Goal: Task Accomplishment & Management: Manage account settings

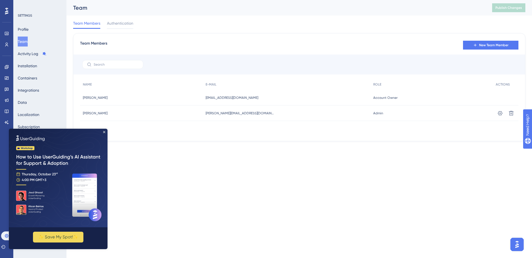
click at [234, 0] on html "Performance Users Engagement Widgets Feedback Product Updates Knowledge Base AI…" at bounding box center [266, 0] width 532 height 0
click at [102, 132] on img at bounding box center [58, 178] width 99 height 99
drag, startPoint x: 216, startPoint y: 113, endPoint x: 265, endPoint y: 113, distance: 49.0
click at [265, 113] on span "[PERSON_NAME][EMAIL_ADDRESS][DOMAIN_NAME]" at bounding box center [240, 113] width 69 height 4
copy span "[PERSON_NAME][EMAIL_ADDRESS][DOMAIN_NAME]"
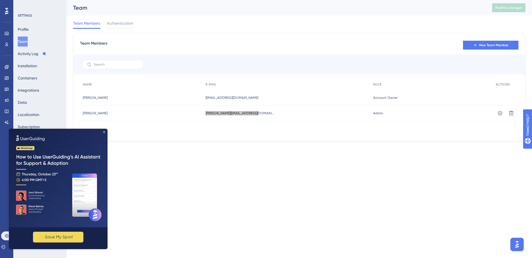
click at [104, 131] on icon "Close Preview" at bounding box center [104, 132] width 2 height 2
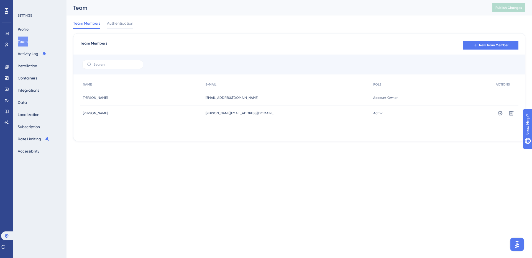
click at [244, 0] on html "Performance Users Engagement Widgets Feedback Product Updates Knowledge Base AI…" at bounding box center [266, 0] width 532 height 0
click at [510, 113] on icon at bounding box center [511, 114] width 6 height 6
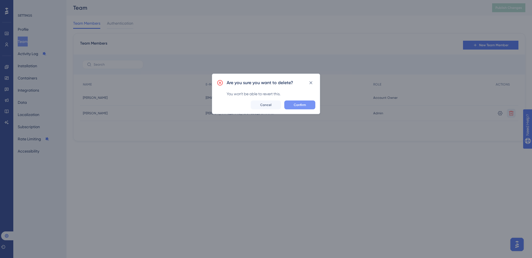
click at [305, 105] on span "Confirm" at bounding box center [300, 105] width 12 height 4
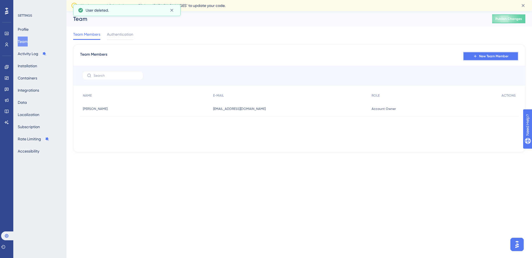
click at [498, 58] on span "New Team Member" at bounding box center [493, 56] width 29 height 4
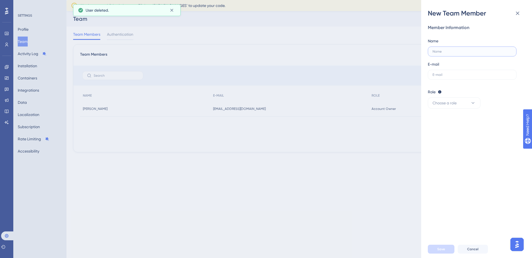
click at [460, 53] on input "text" at bounding box center [472, 52] width 79 height 4
paste input "[PERSON_NAME]"
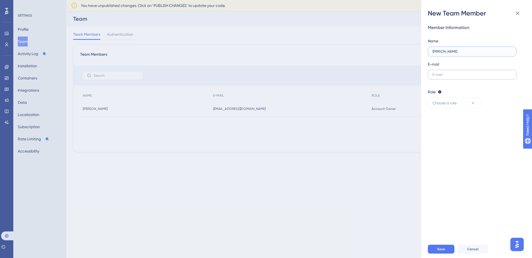
type input "[PERSON_NAME]"
click at [457, 78] on label at bounding box center [472, 75] width 89 height 10
click at [457, 77] on input "text" at bounding box center [472, 75] width 79 height 4
paste input "[PERSON_NAME][EMAIL_ADDRESS][DOMAIN_NAME]"
click at [457, 97] on div "Role Editor: Create & edit materials Publisher: Editor + Publish changes Admin:…" at bounding box center [474, 99] width 93 height 20
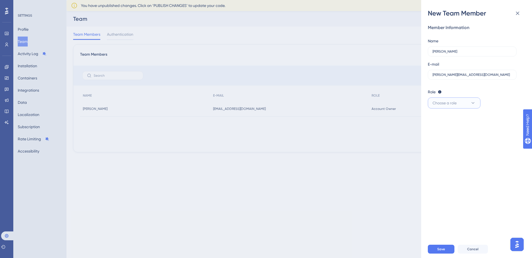
click at [457, 103] on span "Choose a role" at bounding box center [445, 103] width 24 height 7
click at [452, 119] on div "Admin Admin" at bounding box center [454, 119] width 37 height 11
click at [438, 252] on button "Save" at bounding box center [441, 249] width 27 height 9
click at [448, 74] on input "[PERSON_NAME][EMAIL_ADDRESS][DOMAIN_NAME]" at bounding box center [472, 75] width 79 height 4
drag, startPoint x: 490, startPoint y: 75, endPoint x: 426, endPoint y: 73, distance: 64.3
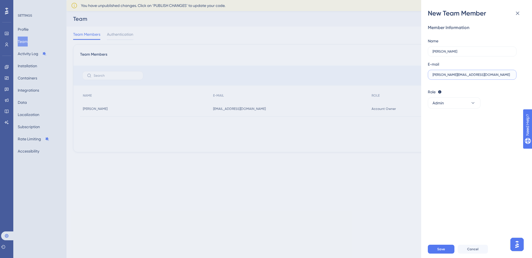
click at [426, 73] on div "New Team Member Member Information Name [PERSON_NAME] E-mail [PERSON_NAME][EMAI…" at bounding box center [476, 129] width 111 height 258
type input "[PERSON_NAME][EMAIL_ADDRESS][DOMAIN_NAME]"
click at [447, 248] on button "Save" at bounding box center [441, 249] width 27 height 9
